Goal: Navigation & Orientation: Find specific page/section

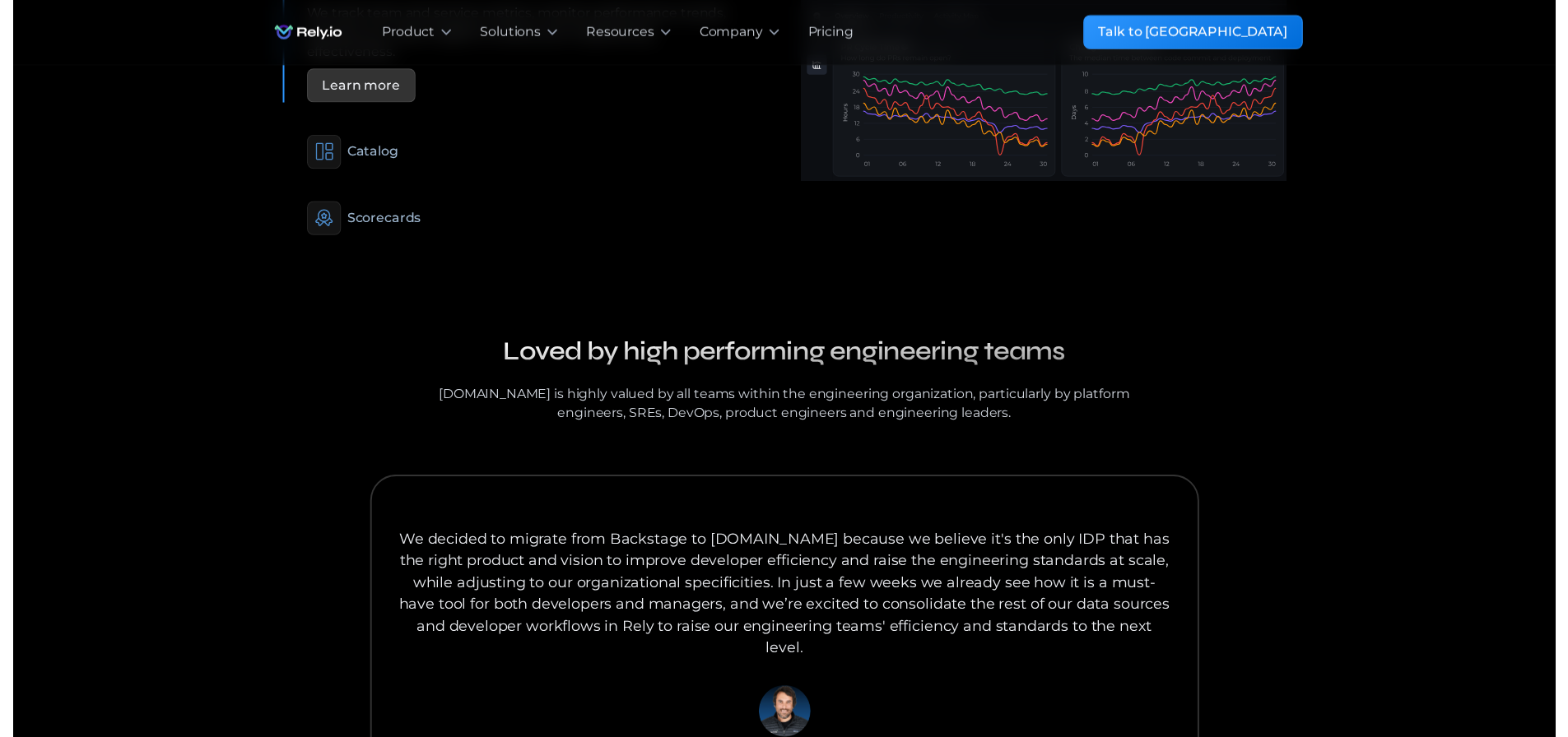
scroll to position [1039, 0]
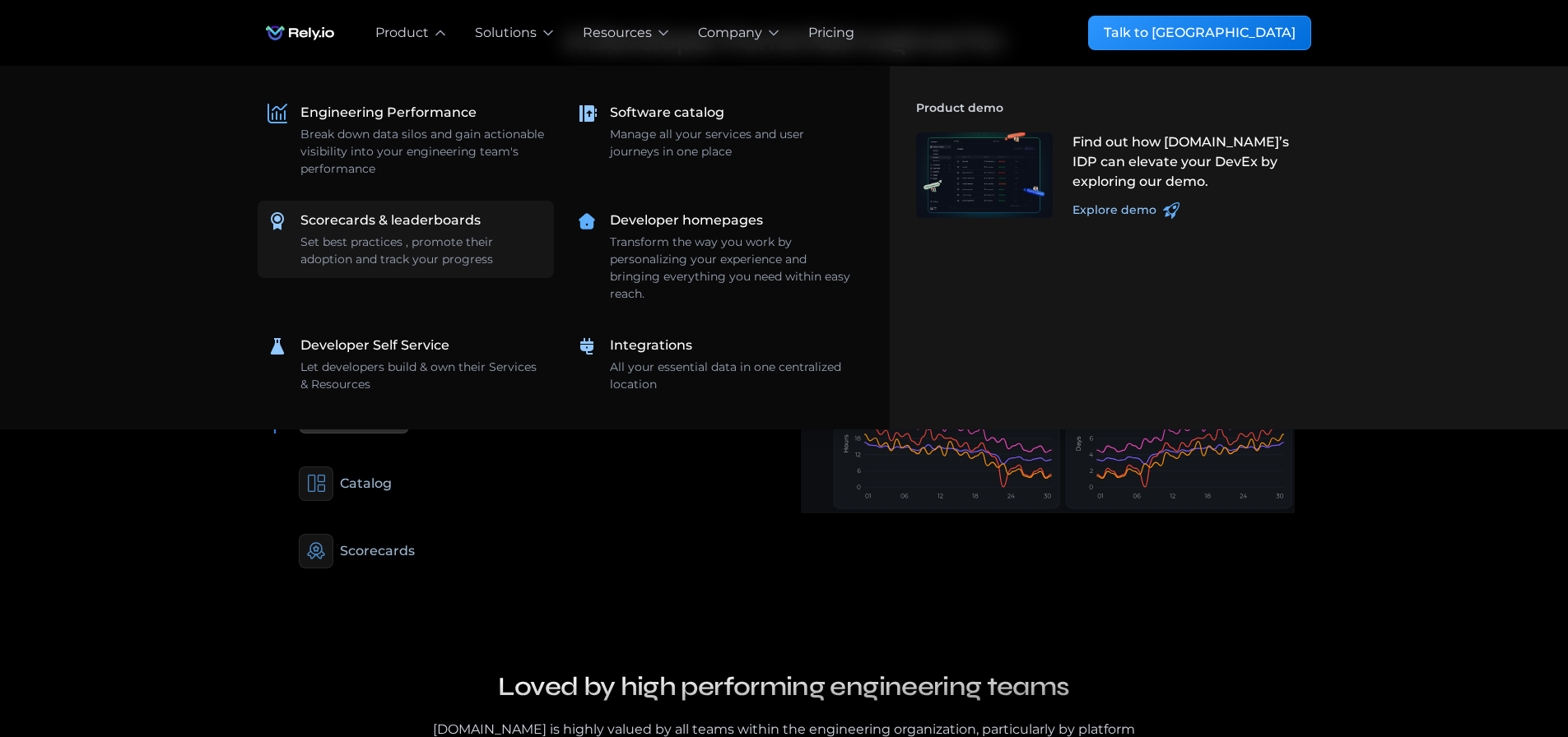
click at [464, 250] on div "Set best practices , promote their adoption and track your progress" at bounding box center [422, 251] width 244 height 35
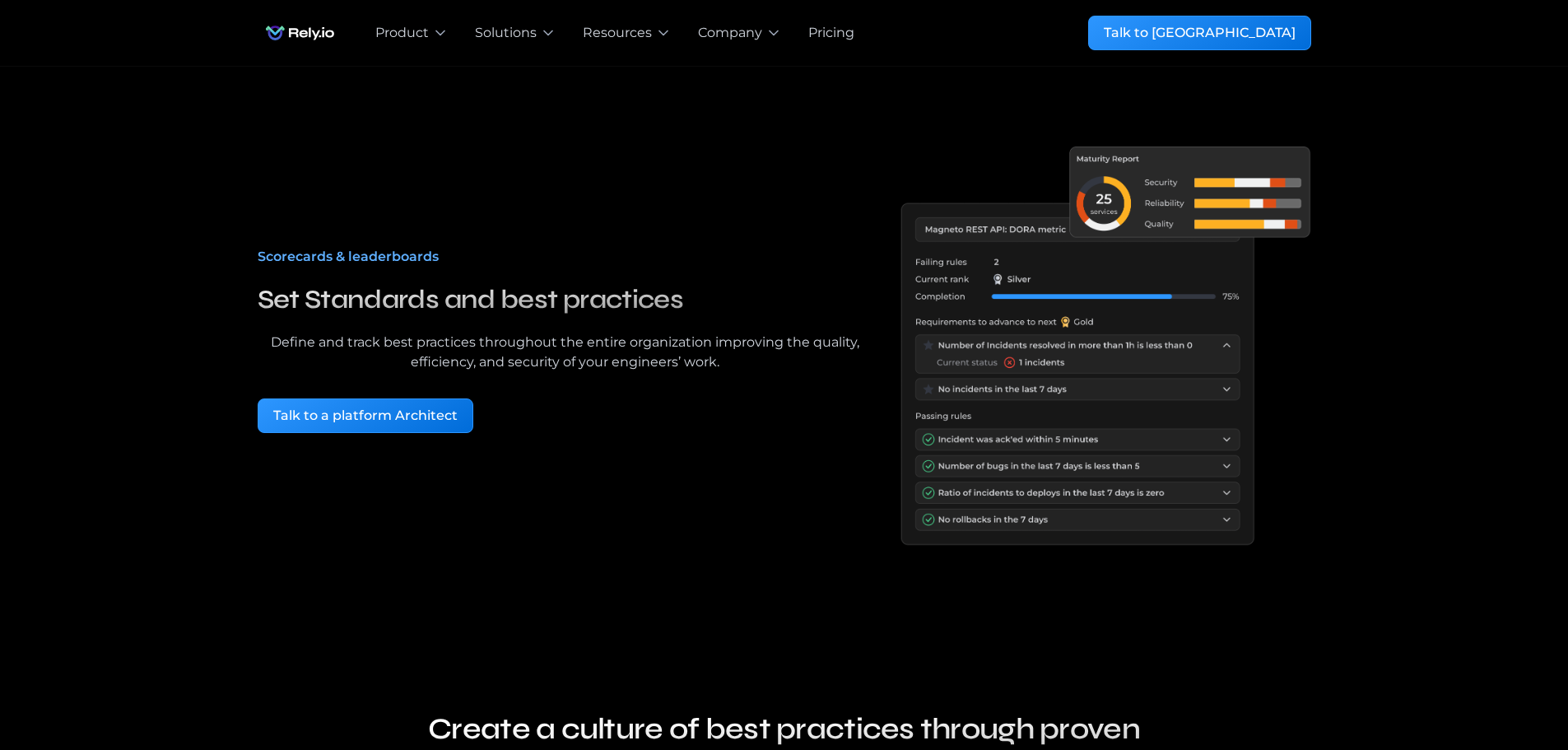
click at [844, 33] on div "Pricing" at bounding box center [831, 33] width 46 height 20
